Goal: Task Accomplishment & Management: Use online tool/utility

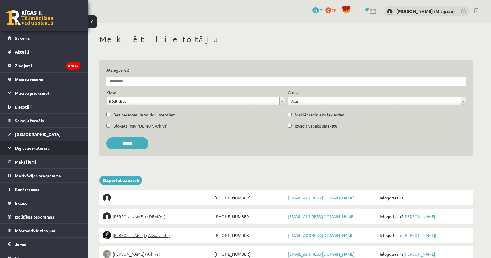
click at [39, 144] on link "Digitālie materiāli" at bounding box center [44, 147] width 73 height 13
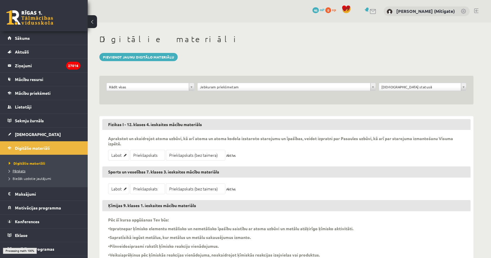
click at [20, 172] on span "Pārskats" at bounding box center [17, 170] width 17 height 5
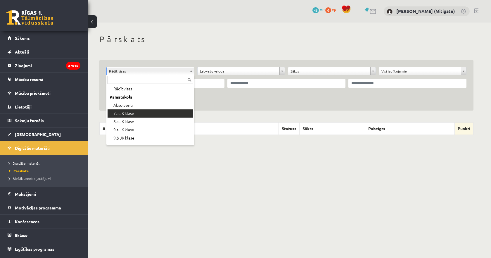
scroll to position [10, 0]
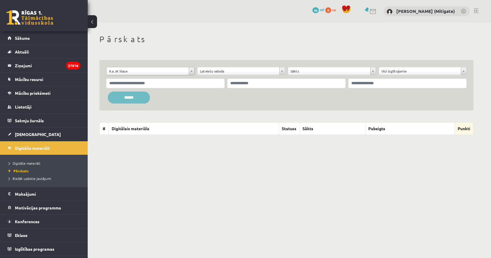
click at [134, 97] on input "******" at bounding box center [129, 98] width 42 height 12
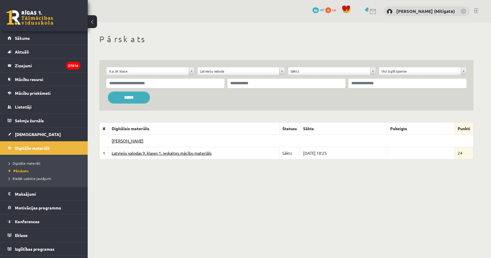
click at [174, 154] on link "Latviešu valodas 9. klases 1. ieskaites mācību materiāls" at bounding box center [162, 152] width 100 height 5
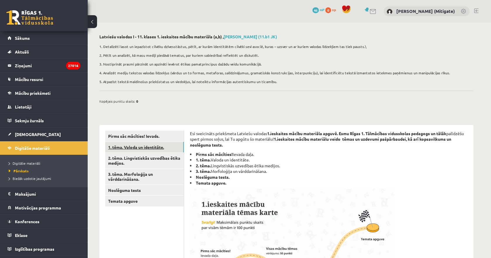
click at [127, 149] on link "1. tēma. Valoda un identitāte." at bounding box center [144, 147] width 79 height 11
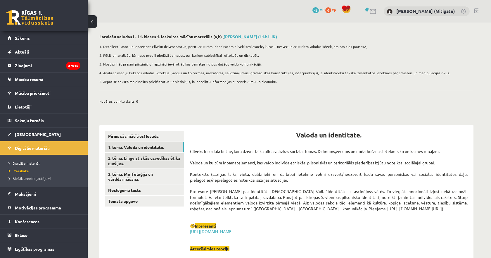
click at [118, 160] on link "2. tēma. Lingvistiskās uzvedības ētika medijos." at bounding box center [144, 161] width 79 height 16
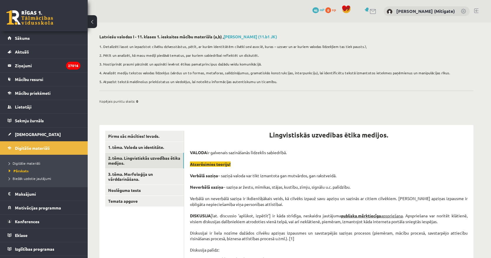
click at [286, 39] on h2 "Latviešu valodas I - 11. klases 1. ieskaites mācību materiāls (a,b) , Nestors D…" at bounding box center [286, 36] width 374 height 5
drag, startPoint x: 225, startPoint y: 37, endPoint x: 260, endPoint y: 37, distance: 34.8
click at [260, 37] on h2 "Latviešu valodas I - 11. klases 1. ieskaites mācību materiāls (a,b) , Nestors D…" at bounding box center [286, 36] width 374 height 5
drag, startPoint x: 226, startPoint y: 33, endPoint x: 261, endPoint y: 37, distance: 35.6
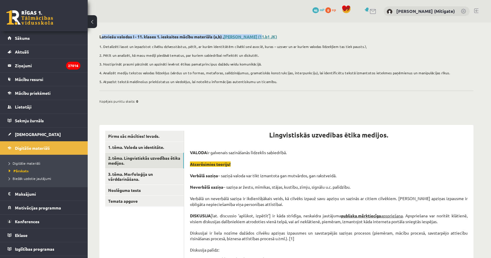
copy h2 "Latviešu valodas I - 11. klases 1. ieskaites mācību materiāls (a,b) , Nestors D…"
click at [28, 108] on span "Lietotāji" at bounding box center [23, 106] width 17 height 5
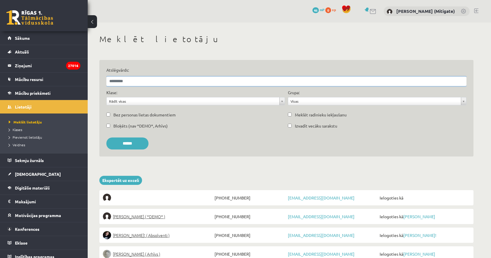
click at [149, 81] on input "Atslēgvārds:" at bounding box center [286, 81] width 360 height 9
paste input "**********"
drag, startPoint x: 227, startPoint y: 82, endPoint x: 105, endPoint y: 80, distance: 121.4
click at [105, 80] on div "**********" at bounding box center [286, 108] width 374 height 97
type input "**********"
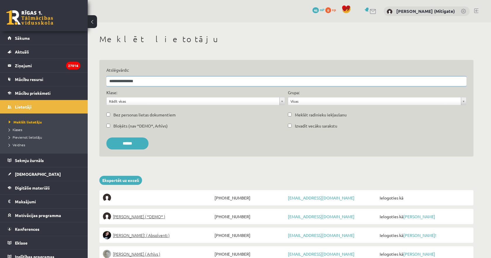
click at [106, 137] on input "******" at bounding box center [127, 143] width 42 height 12
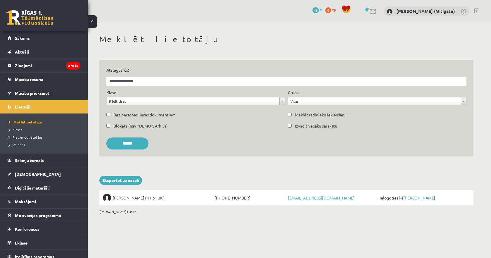
click at [426, 198] on link "Nestors Džondžua" at bounding box center [420, 197] width 32 height 5
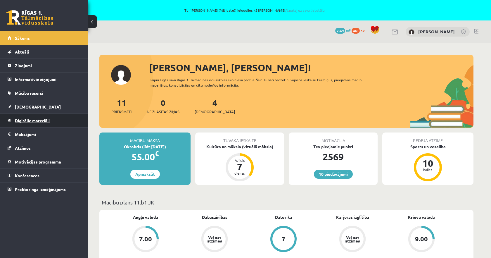
click at [28, 124] on link "Digitālie materiāli" at bounding box center [44, 120] width 73 height 13
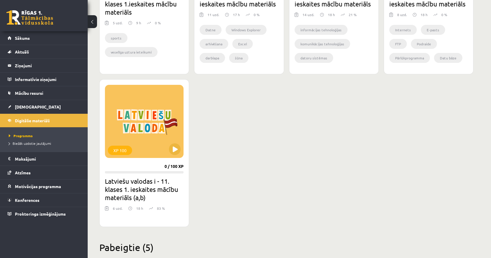
scroll to position [508, 0]
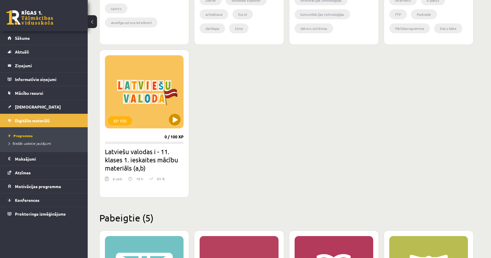
click at [135, 96] on div "XP 100" at bounding box center [144, 91] width 79 height 73
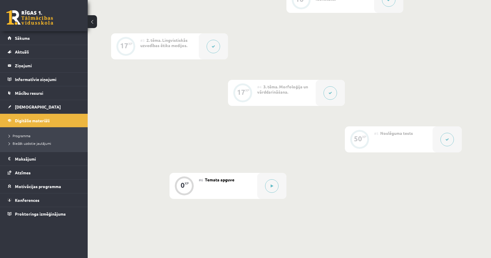
scroll to position [281, 0]
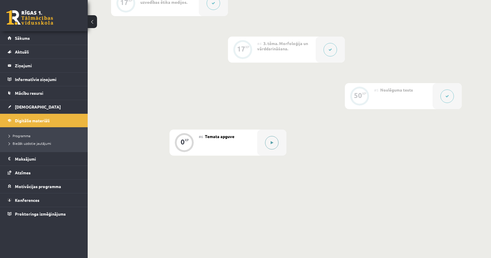
click at [272, 144] on button at bounding box center [271, 142] width 13 height 13
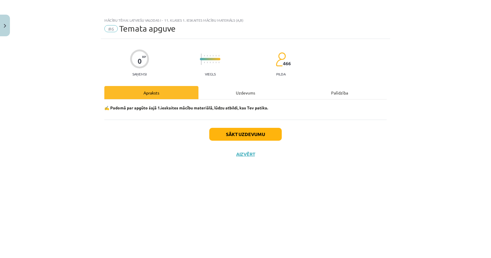
click at [243, 93] on div "Uzdevums" at bounding box center [246, 92] width 94 height 13
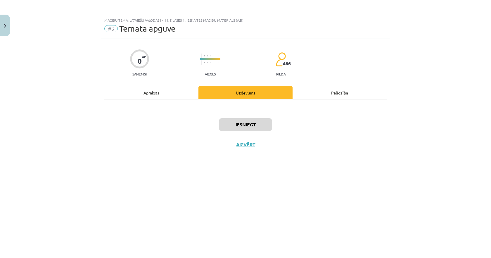
click at [161, 96] on div "Apraksts" at bounding box center [151, 92] width 94 height 13
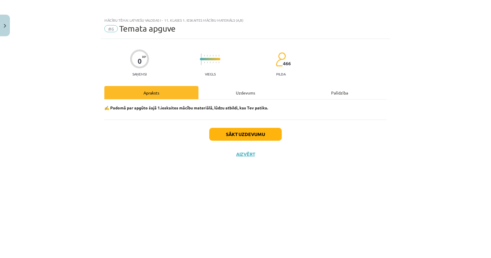
click at [215, 91] on div "Uzdevums" at bounding box center [246, 92] width 94 height 13
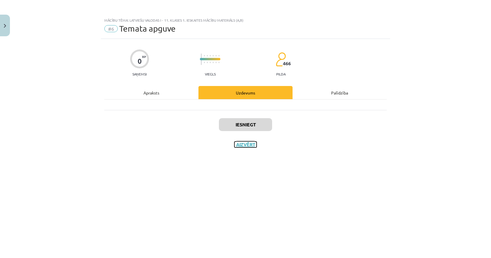
click at [241, 145] on button "Aizvērt" at bounding box center [246, 145] width 22 height 6
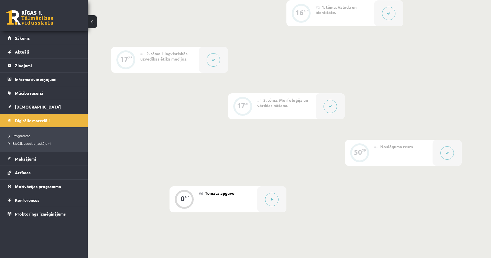
scroll to position [225, 0]
click at [447, 154] on button at bounding box center [447, 152] width 13 height 13
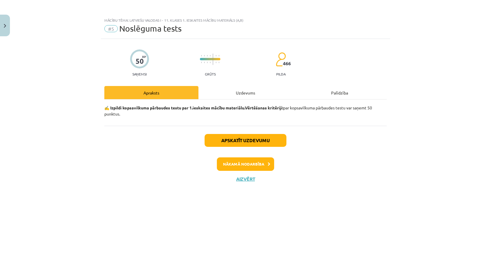
click at [244, 93] on div "Uzdevums" at bounding box center [246, 92] width 94 height 13
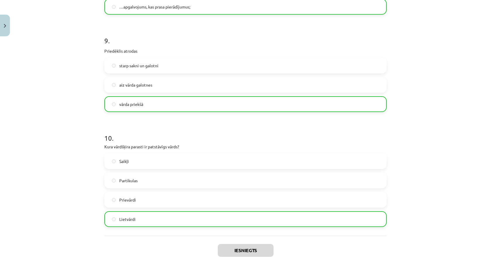
scroll to position [991, 0]
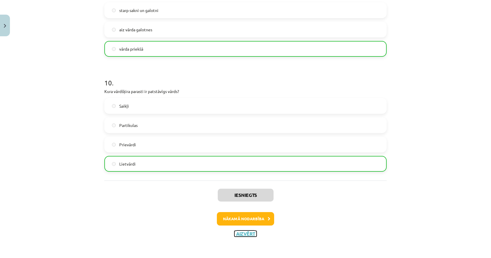
click at [247, 236] on button "Aizvērt" at bounding box center [246, 234] width 22 height 6
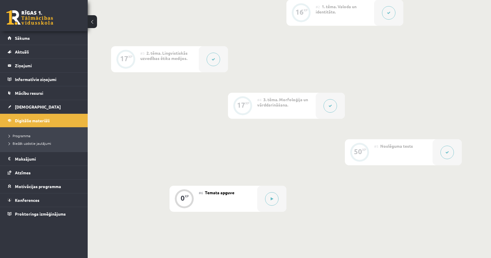
click at [329, 106] on icon at bounding box center [331, 106] width 4 height 4
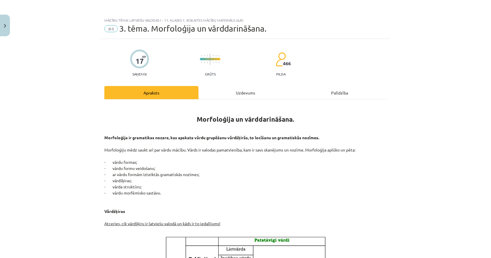
click at [253, 92] on div "Uzdevums" at bounding box center [246, 92] width 94 height 13
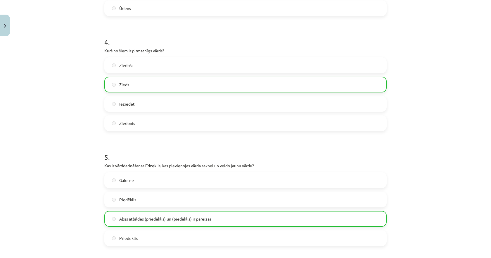
scroll to position [508, 0]
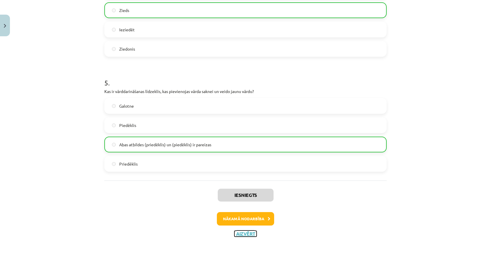
click at [252, 234] on button "Aizvērt" at bounding box center [246, 234] width 22 height 6
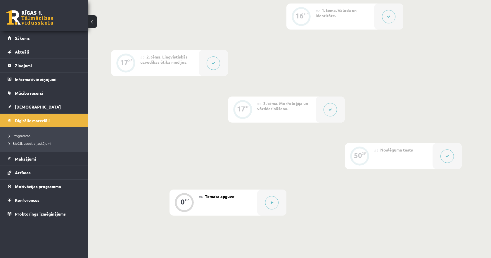
click at [210, 61] on button at bounding box center [213, 62] width 13 height 13
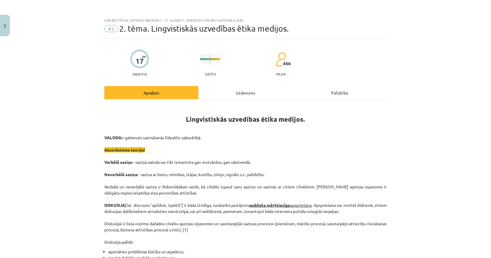
click at [237, 95] on div "Uzdevums" at bounding box center [246, 92] width 94 height 13
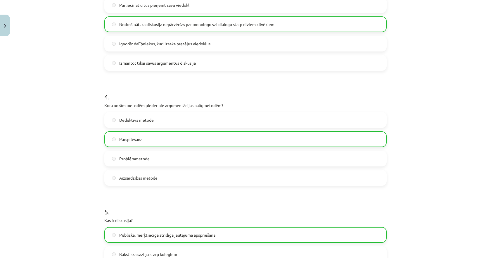
scroll to position [508, 0]
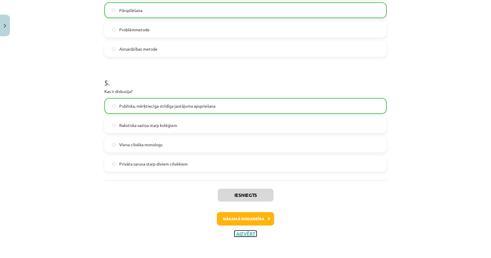
click at [249, 235] on button "Aizvērt" at bounding box center [246, 234] width 22 height 6
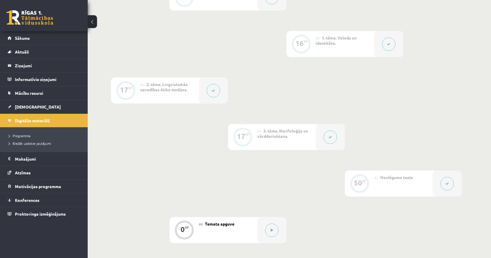
scroll to position [187, 0]
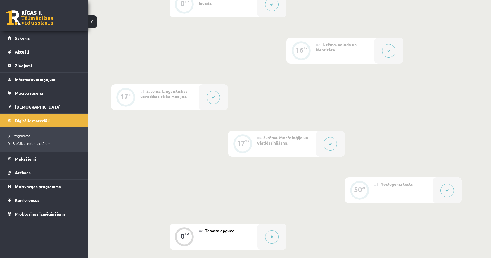
click at [387, 51] on icon at bounding box center [389, 51] width 4 height 4
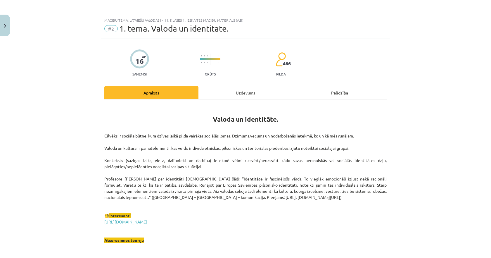
click at [244, 92] on div "Uzdevums" at bounding box center [246, 92] width 94 height 13
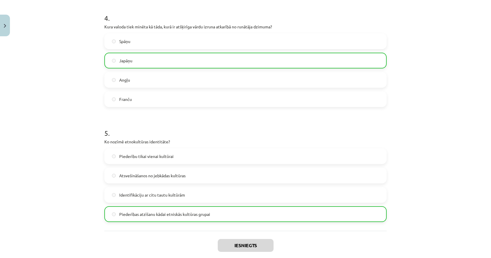
scroll to position [508, 0]
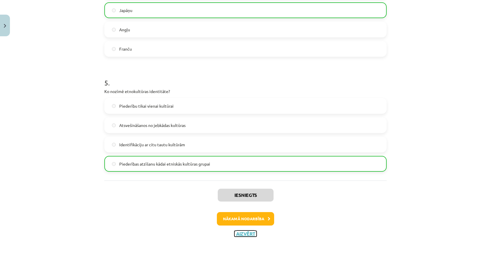
click at [249, 235] on button "Aizvērt" at bounding box center [246, 234] width 22 height 6
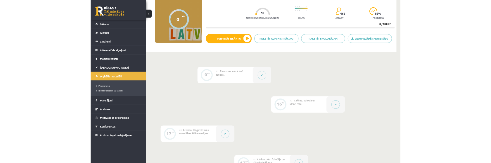
scroll to position [63, 0]
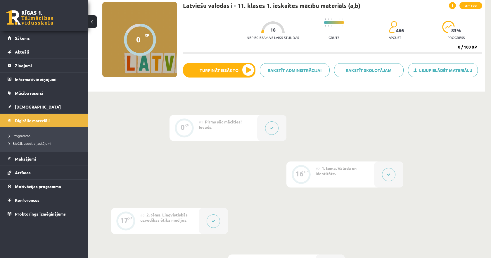
click at [273, 126] on icon at bounding box center [272, 128] width 4 height 4
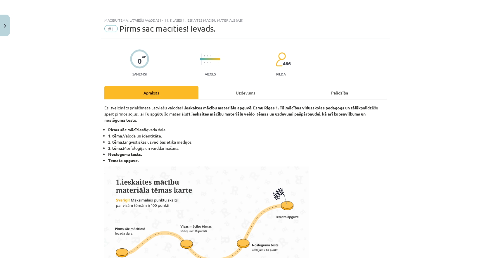
click at [249, 95] on div "Uzdevums" at bounding box center [246, 92] width 94 height 13
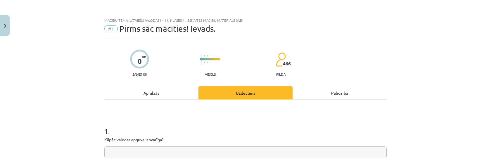
click at [122, 153] on input "text" at bounding box center [245, 152] width 283 height 12
drag, startPoint x: 115, startPoint y: 152, endPoint x: 127, endPoint y: 151, distance: 11.8
click at [127, 151] on input "text" at bounding box center [245, 152] width 283 height 12
click at [5, 26] on img "Close" at bounding box center [5, 26] width 2 height 4
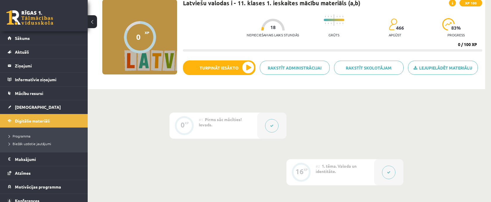
scroll to position [0, 0]
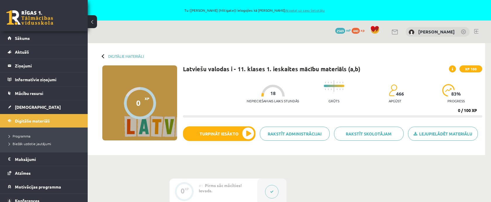
click at [295, 12] on link "Atpakaļ uz savu lietotāju" at bounding box center [304, 10] width 39 height 5
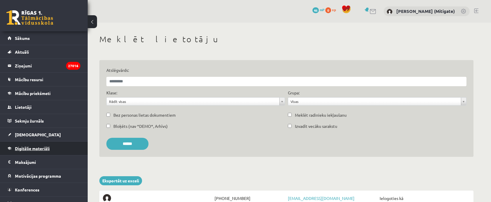
click at [43, 149] on span "Digitālie materiāli" at bounding box center [32, 147] width 35 height 5
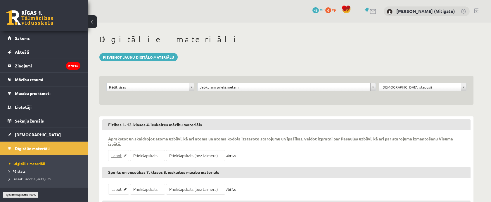
click at [117, 156] on link "Labot" at bounding box center [118, 155] width 21 height 11
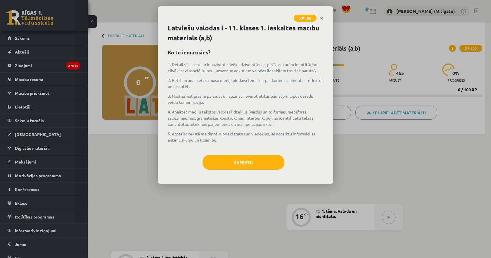
click at [244, 171] on div "Sapratu" at bounding box center [246, 164] width 156 height 19
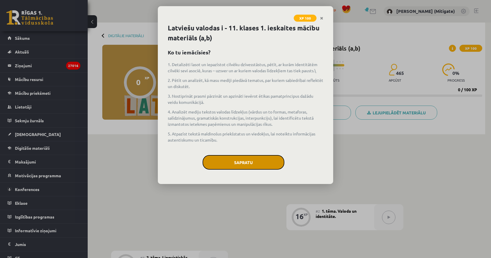
click at [244, 165] on button "Sapratu" at bounding box center [244, 162] width 82 height 15
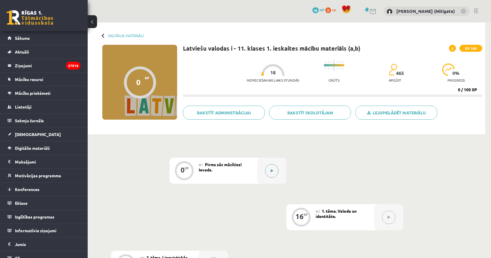
click at [274, 173] on button at bounding box center [271, 170] width 13 height 13
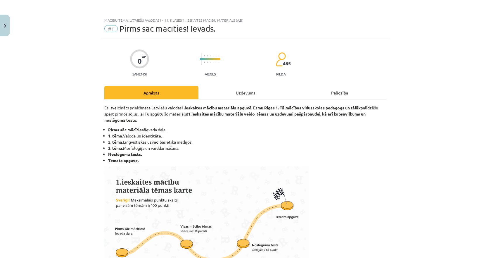
click at [243, 95] on div "Uzdevums" at bounding box center [246, 92] width 94 height 13
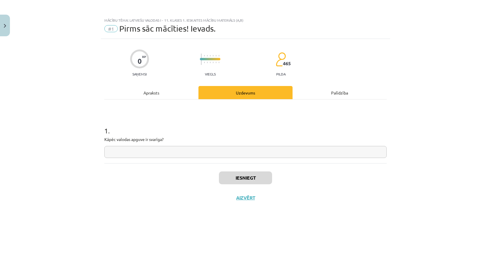
click at [206, 147] on input "text" at bounding box center [245, 152] width 283 height 12
type input "***"
click at [244, 178] on button "Iesniegt" at bounding box center [245, 177] width 53 height 13
click at [242, 195] on button "Nākamā nodarbība" at bounding box center [245, 201] width 57 height 13
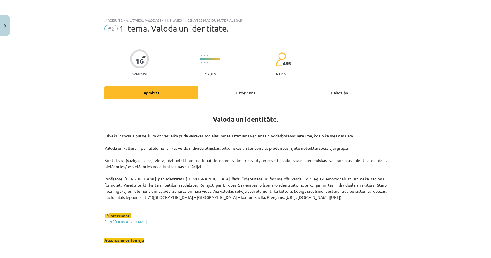
click at [240, 89] on div "Uzdevums" at bounding box center [246, 92] width 94 height 13
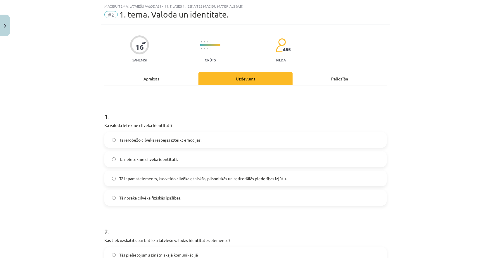
scroll to position [15, 0]
click at [208, 142] on label "Tā ierobežo cilvēka iespējas izteikt emocijas." at bounding box center [245, 139] width 281 height 15
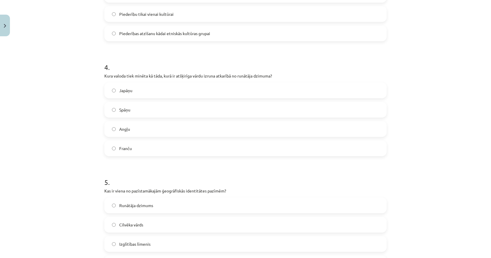
scroll to position [489, 0]
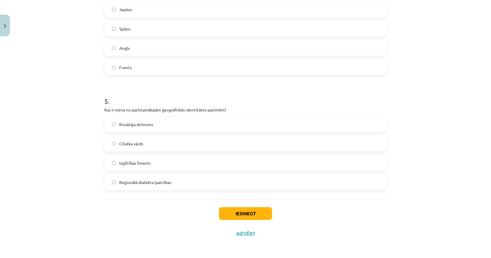
click at [196, 119] on label "Runātāja dzimums" at bounding box center [245, 124] width 281 height 15
click at [210, 63] on label "Franču" at bounding box center [245, 67] width 281 height 15
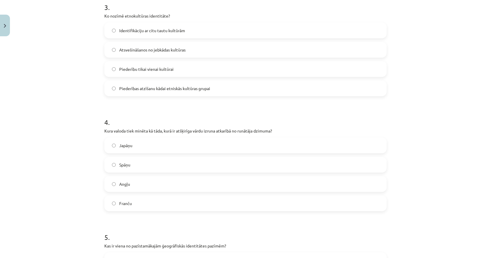
scroll to position [352, 0]
click at [156, 145] on label "Japāņu" at bounding box center [245, 146] width 281 height 15
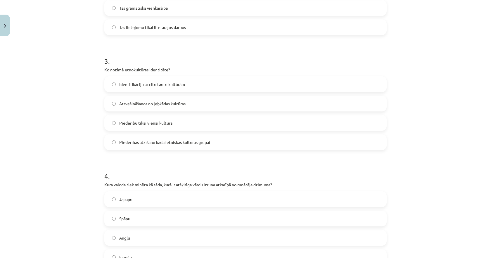
scroll to position [299, 0]
click at [173, 146] on span "Piederības atzīšanu kādai etniskās kultūras grupai" at bounding box center [164, 143] width 91 height 6
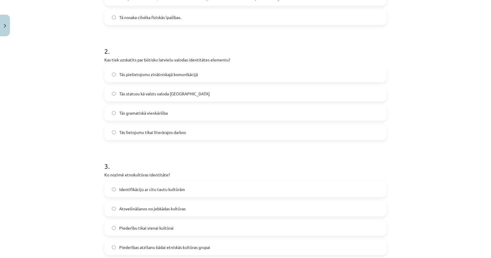
scroll to position [194, 0]
click at [170, 96] on span "Tās statusu kā valsts valoda [GEOGRAPHIC_DATA]" at bounding box center [164, 94] width 91 height 6
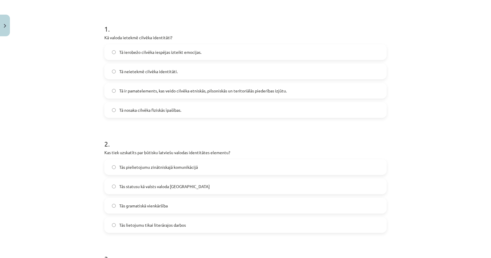
scroll to position [101, 0]
click at [172, 94] on span "Tā ir pamatelements, kas veido cilvēka etniskās, pilsoniskās un teritoriālās pi…" at bounding box center [203, 91] width 168 height 6
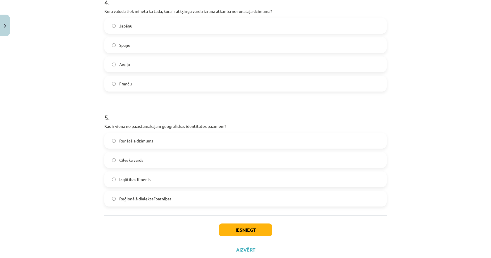
scroll to position [489, 0]
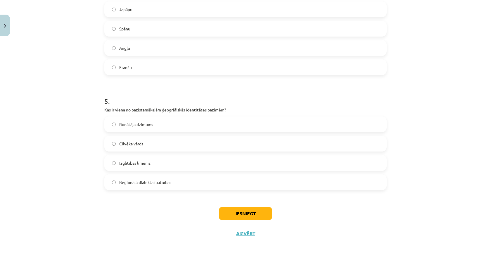
click at [163, 183] on span "Reģionālā dialekta īpatnības" at bounding box center [145, 182] width 52 height 6
click at [243, 217] on button "Iesniegt" at bounding box center [245, 213] width 53 height 13
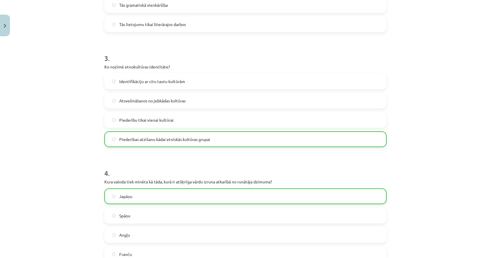
scroll to position [508, 0]
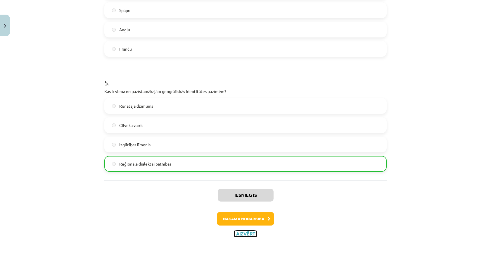
click at [247, 233] on button "Aizvērt" at bounding box center [246, 234] width 22 height 6
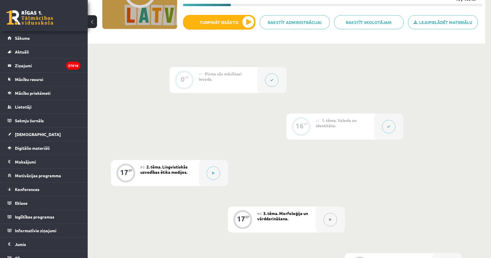
scroll to position [0, 0]
